Goal: Navigation & Orientation: Understand site structure

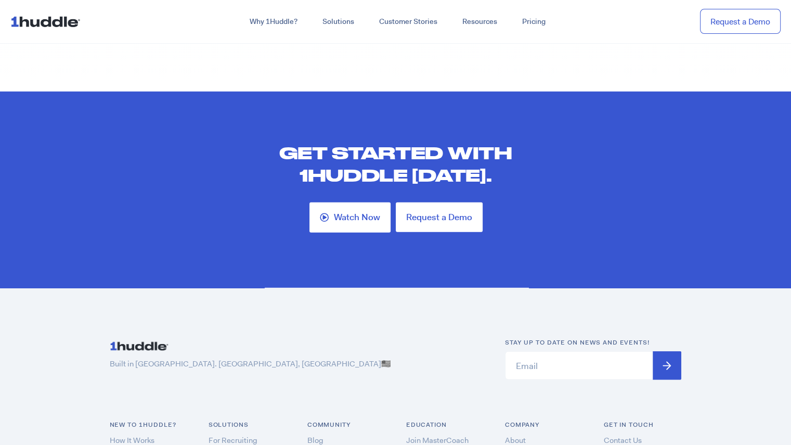
scroll to position [2601, 0]
